Goal: Find specific page/section: Find specific page/section

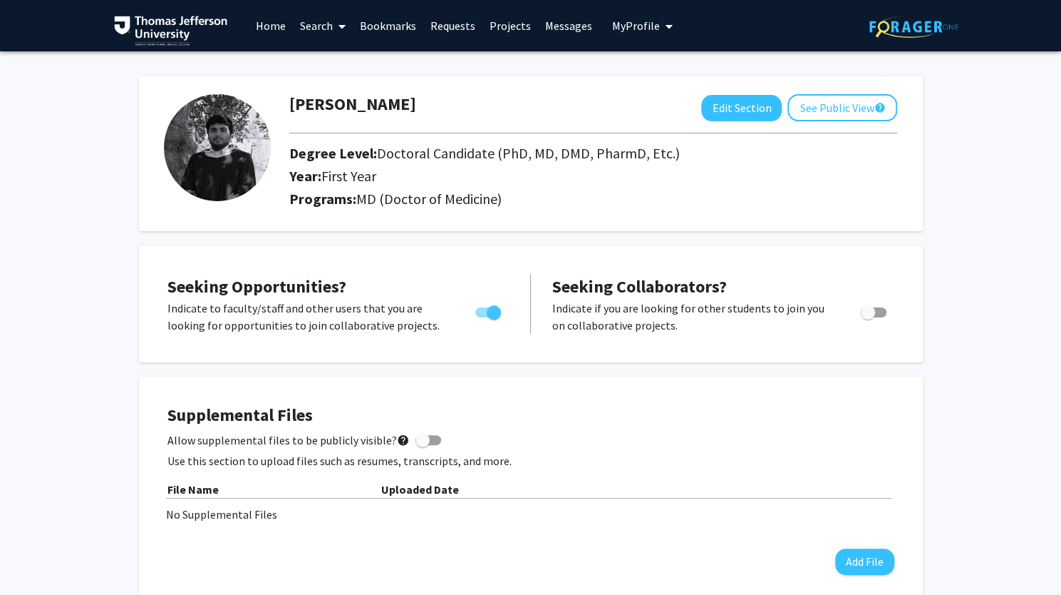
click at [307, 22] on link "Search" at bounding box center [323, 26] width 60 height 50
click at [350, 69] on span "Faculty/Staff" at bounding box center [345, 65] width 105 height 29
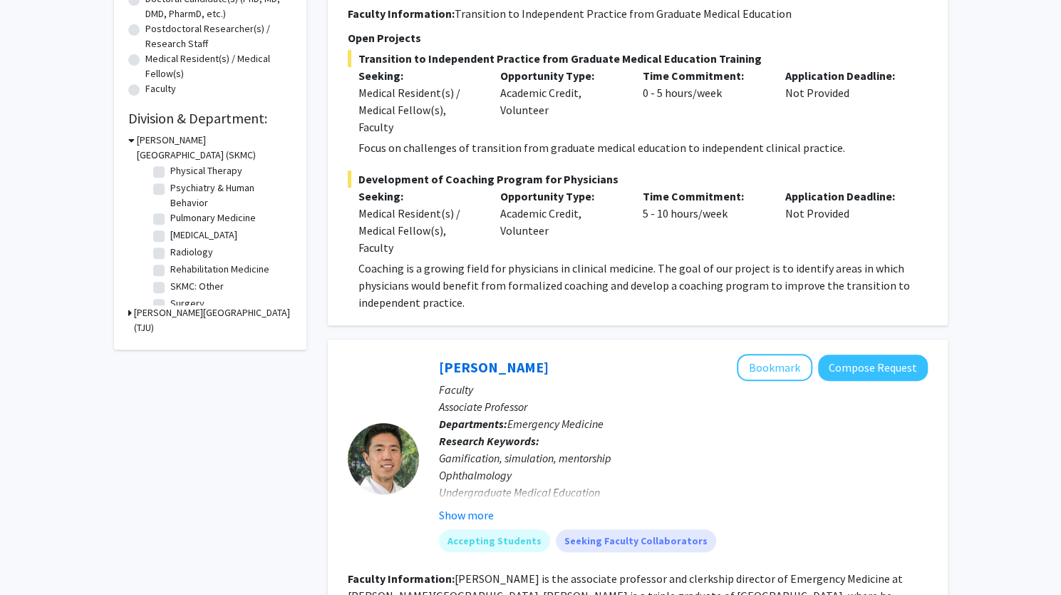
scroll to position [597, 0]
click at [222, 240] on label "[MEDICAL_DATA]" at bounding box center [203, 232] width 67 height 15
click at [180, 235] on input "[MEDICAL_DATA]" at bounding box center [174, 229] width 9 height 9
checkbox input "true"
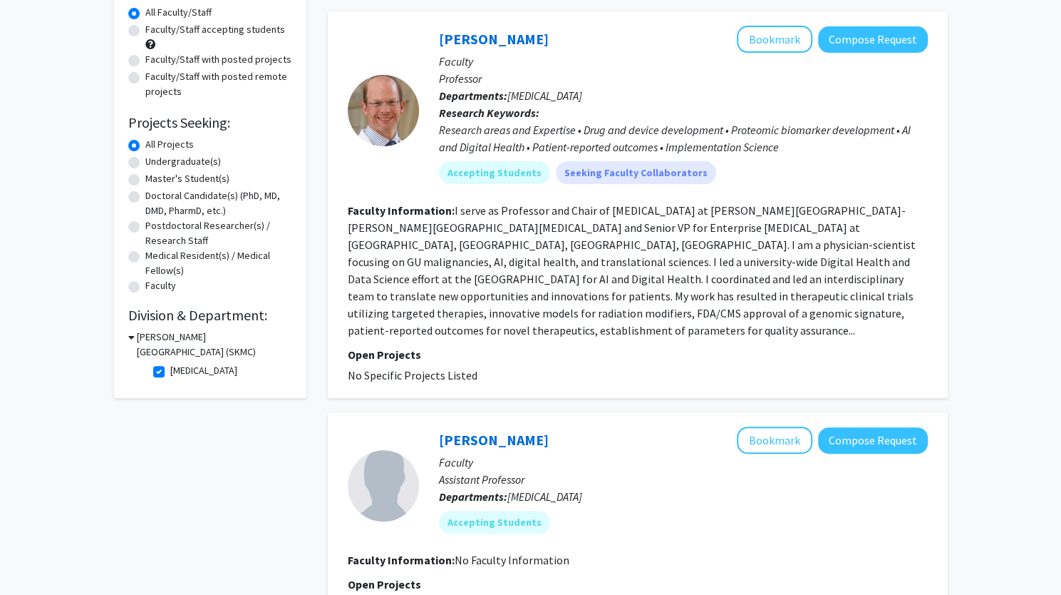
scroll to position [26, 0]
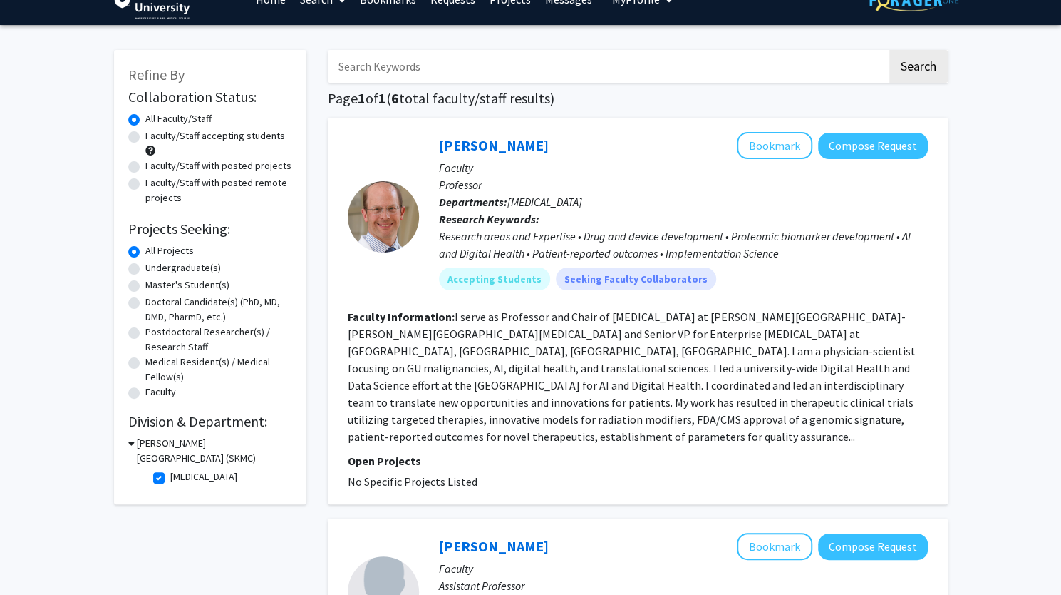
click at [142, 444] on h3 "[PERSON_NAME][GEOGRAPHIC_DATA] (SKMC)" at bounding box center [214, 451] width 155 height 30
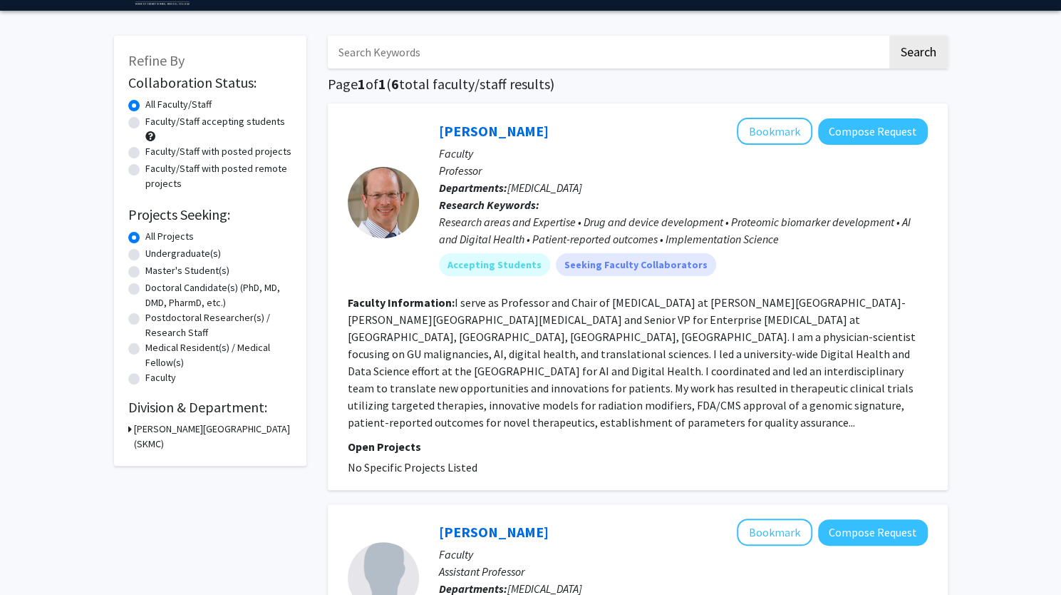
scroll to position [0, 0]
